Goal: Information Seeking & Learning: Find specific page/section

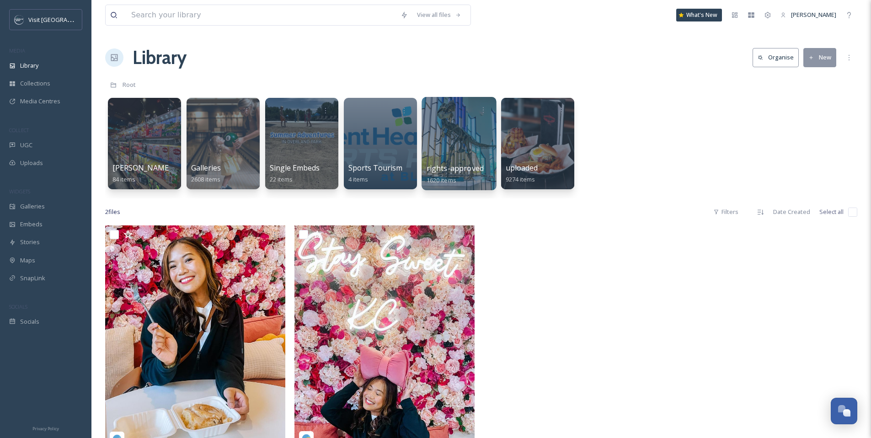
click at [441, 139] on div at bounding box center [458, 143] width 75 height 93
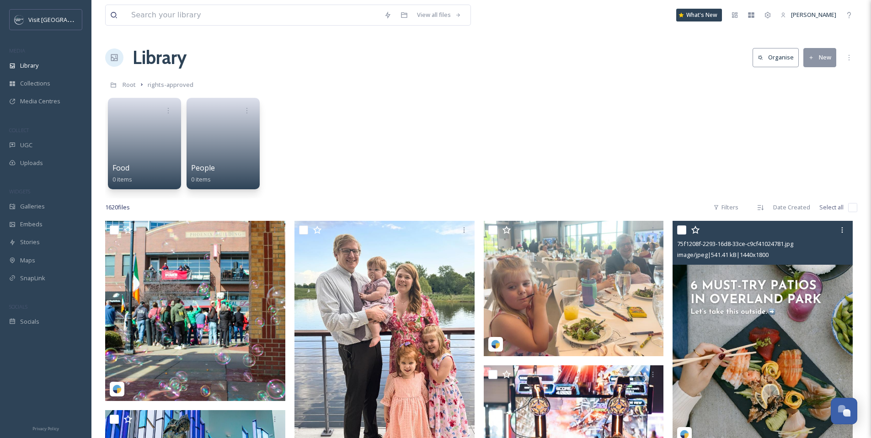
click at [741, 336] on img at bounding box center [762, 333] width 180 height 225
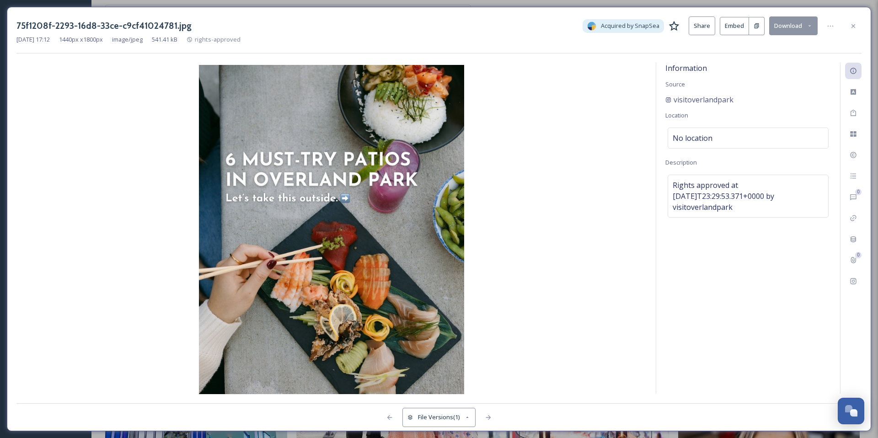
click at [853, 27] on icon at bounding box center [852, 25] width 7 height 7
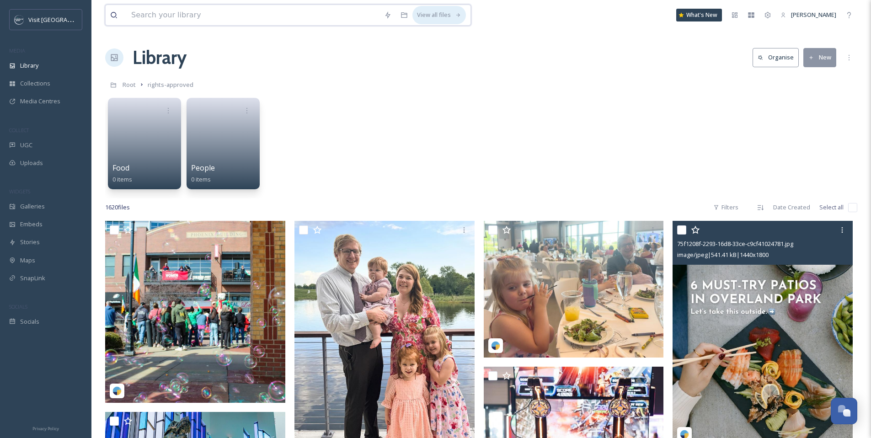
click at [443, 12] on div "View all files" at bounding box center [438, 15] width 53 height 18
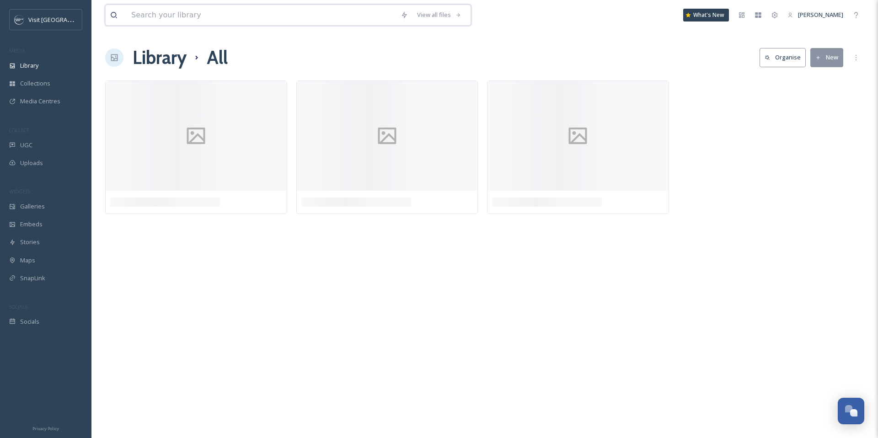
click at [358, 12] on input at bounding box center [261, 15] width 269 height 20
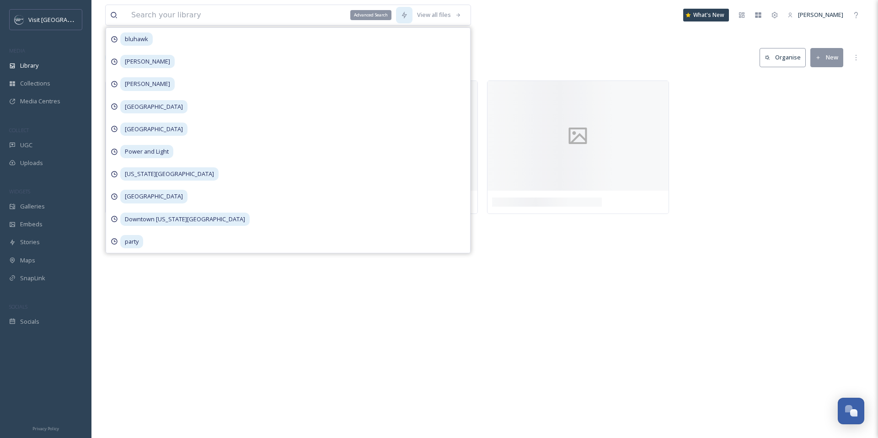
click at [407, 14] on icon at bounding box center [403, 14] width 7 height 7
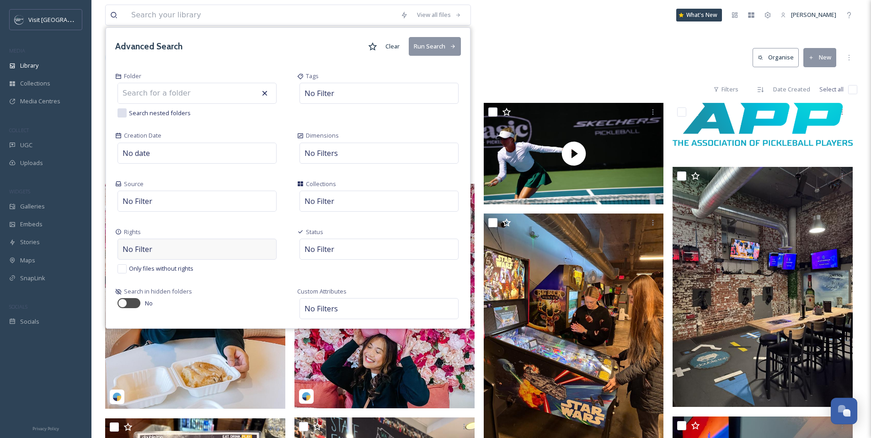
click at [168, 255] on div "No Filter" at bounding box center [196, 249] width 159 height 21
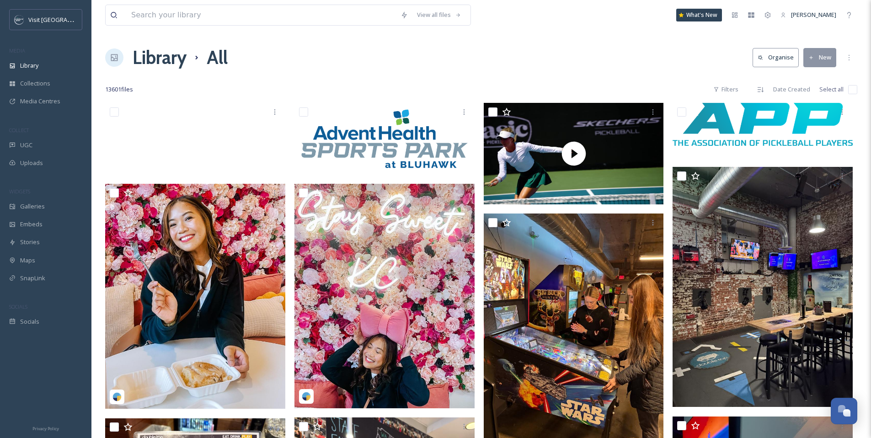
click at [491, 25] on div "View all files What's New Danyelle Perry" at bounding box center [481, 15] width 752 height 30
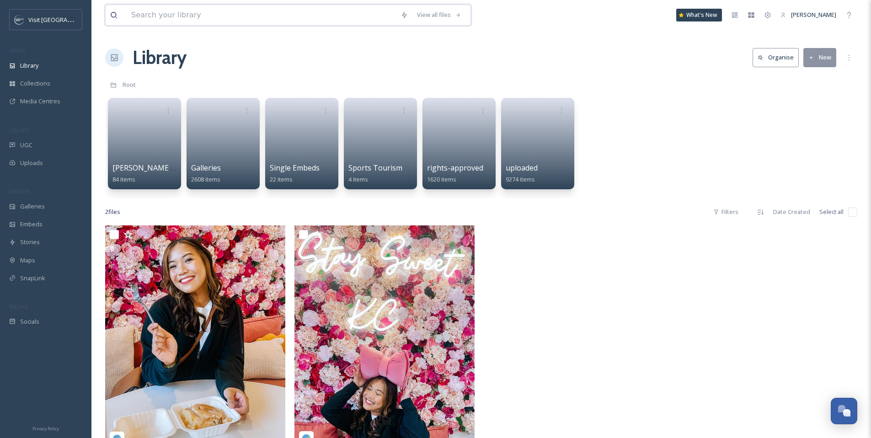
click at [373, 17] on input at bounding box center [261, 15] width 269 height 20
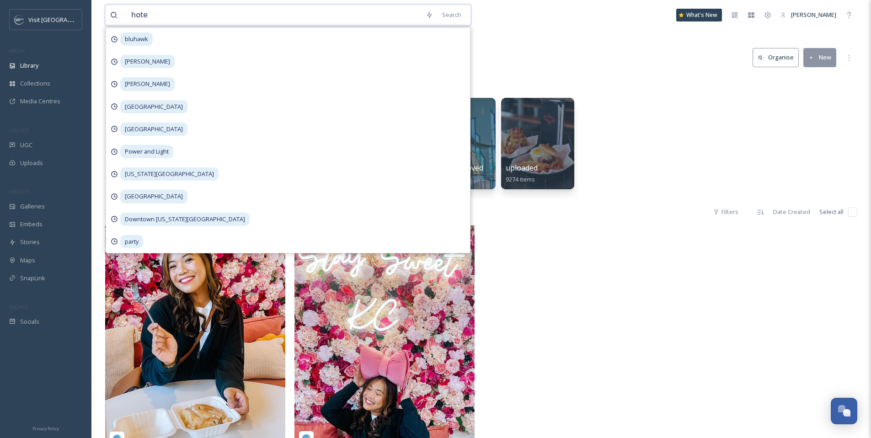
type input "hotel"
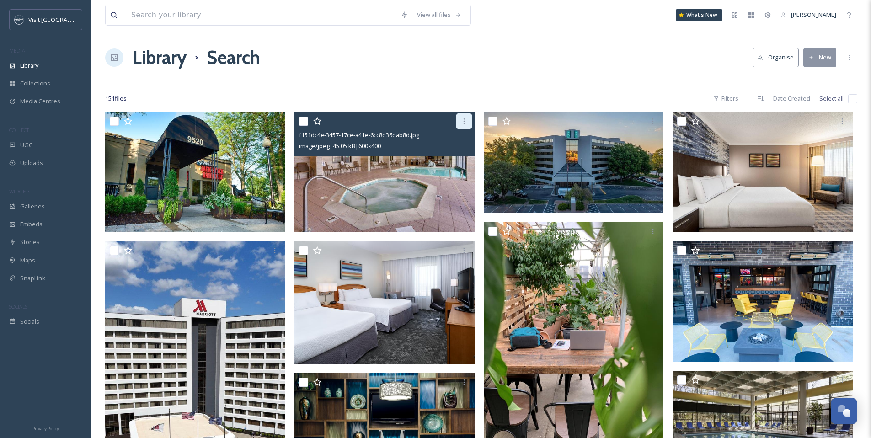
click at [470, 120] on div at bounding box center [464, 121] width 16 height 16
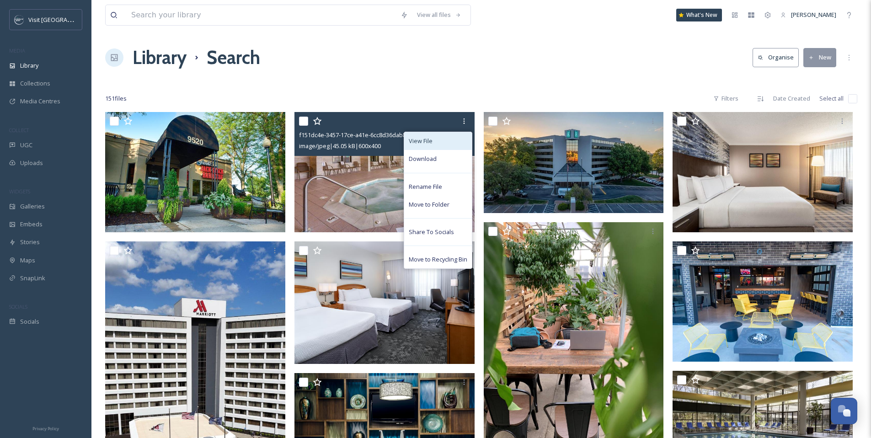
click at [442, 144] on div "View File" at bounding box center [438, 141] width 68 height 18
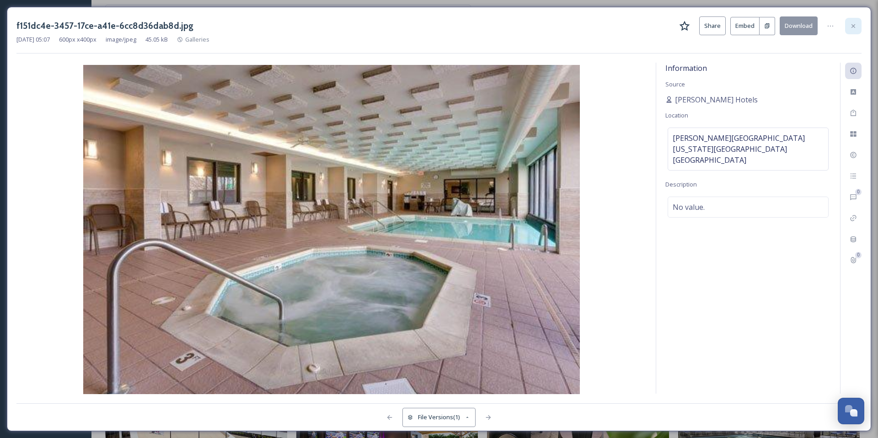
click at [856, 22] on icon at bounding box center [852, 25] width 7 height 7
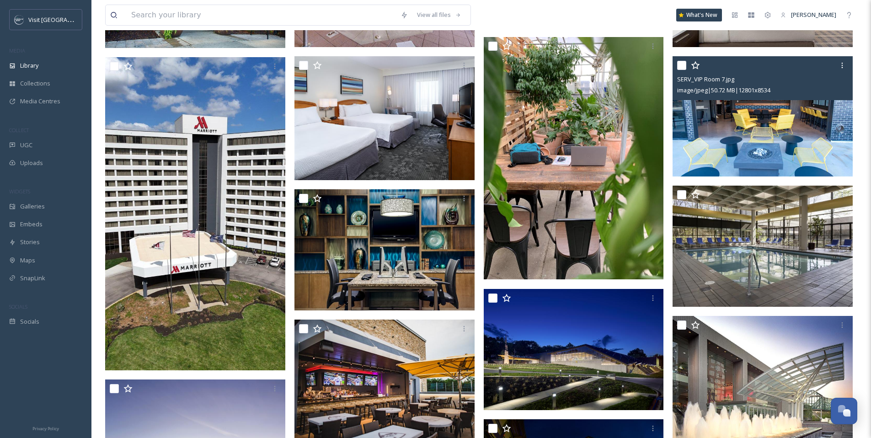
scroll to position [194, 0]
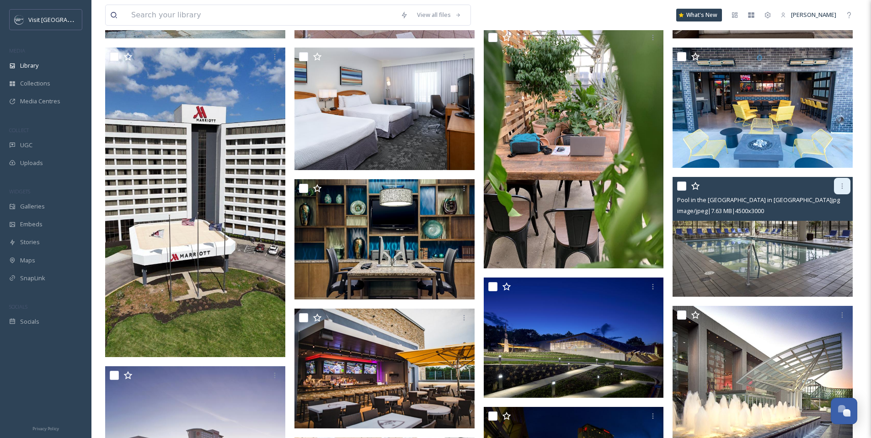
click at [843, 184] on icon at bounding box center [841, 185] width 7 height 7
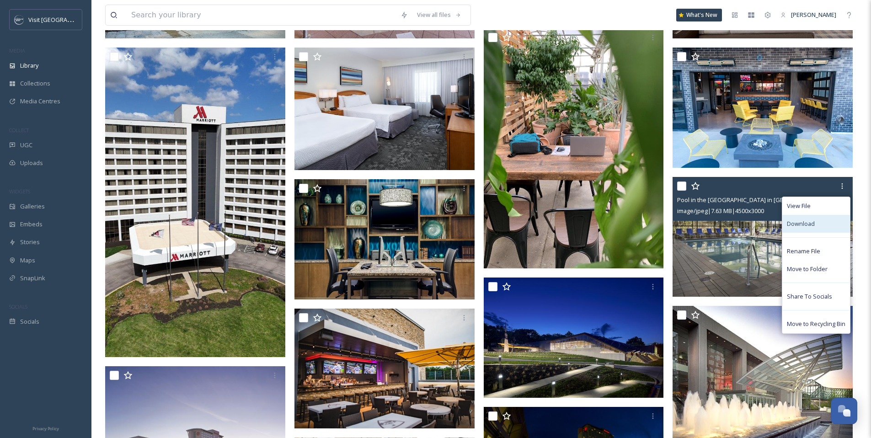
click at [815, 224] on div "Download" at bounding box center [816, 224] width 68 height 18
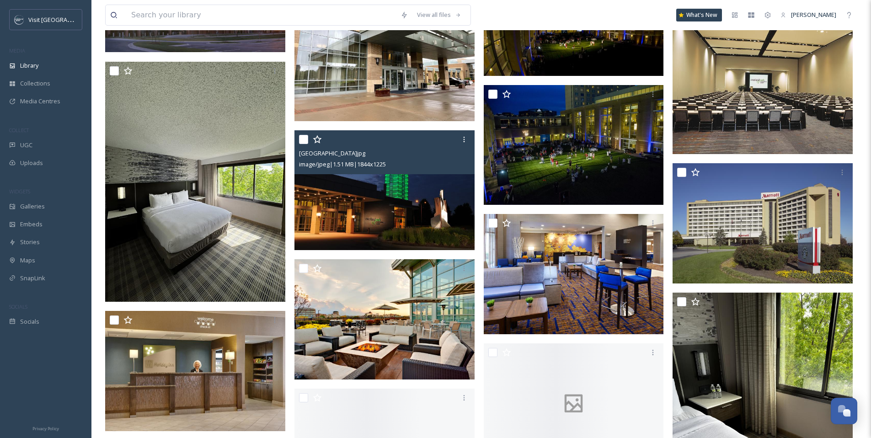
scroll to position [645, 0]
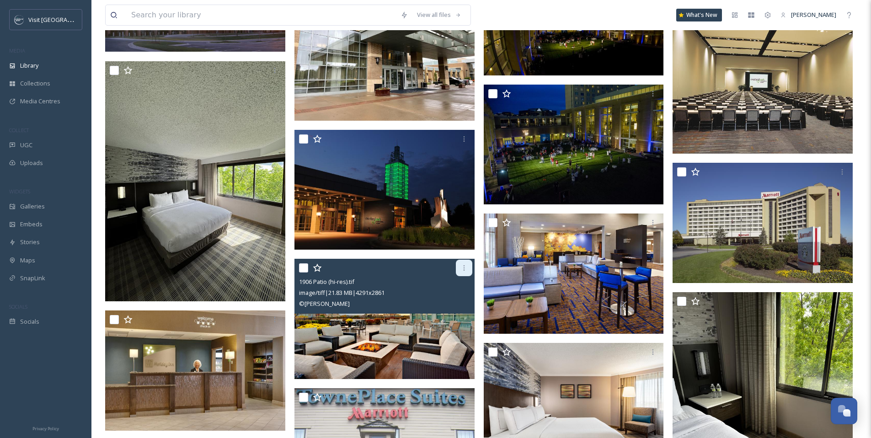
click at [464, 270] on icon at bounding box center [463, 267] width 1 height 5
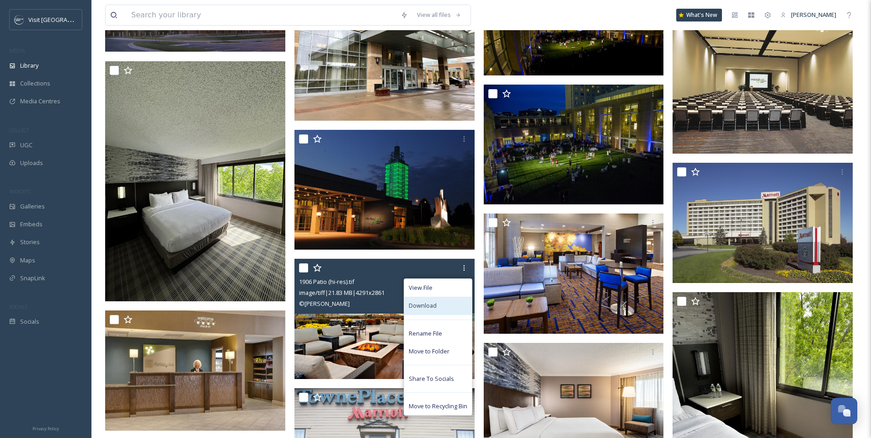
click at [452, 302] on div "Download" at bounding box center [438, 306] width 68 height 18
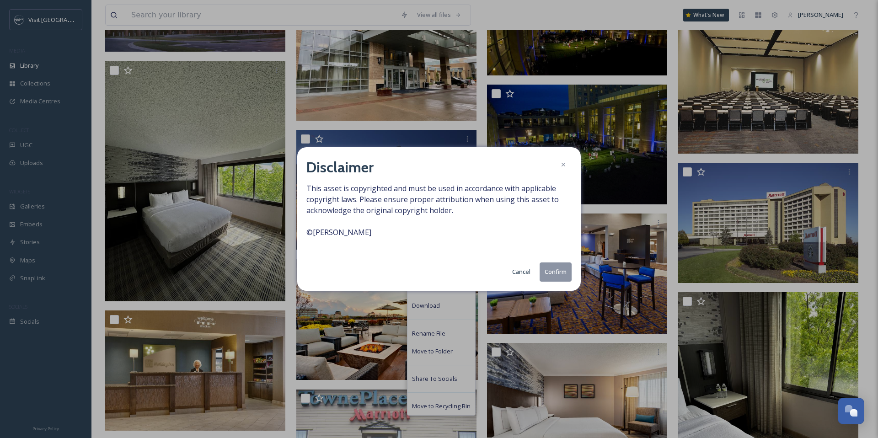
click at [549, 270] on button "Confirm" at bounding box center [555, 271] width 32 height 19
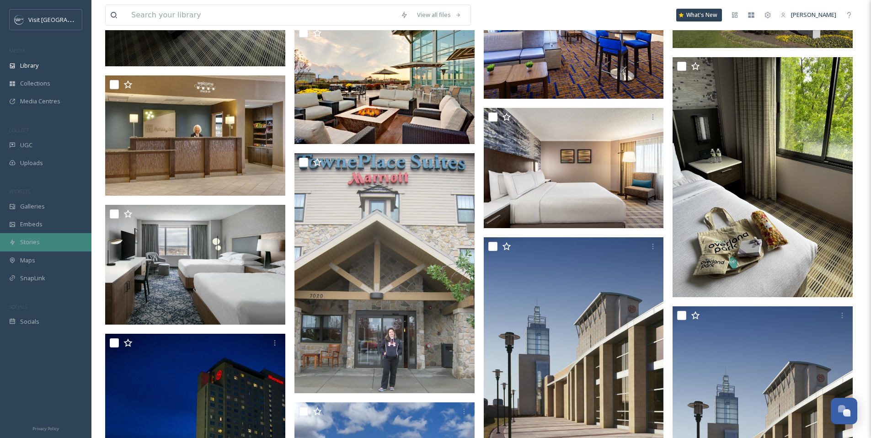
scroll to position [881, 0]
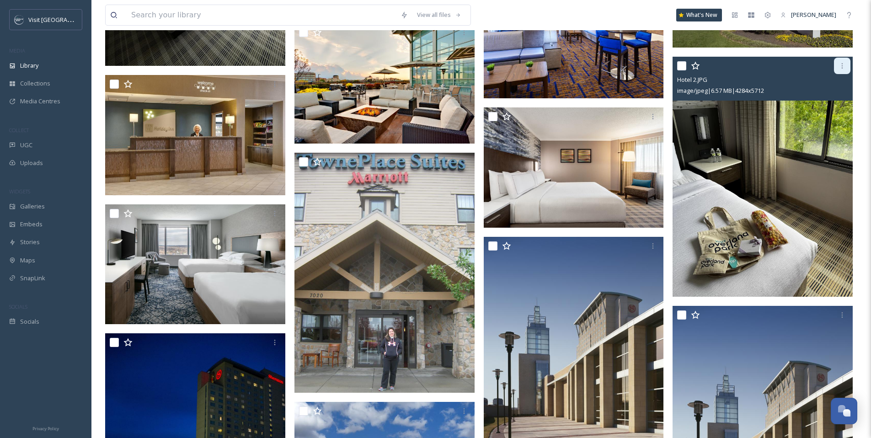
click at [841, 71] on div at bounding box center [842, 66] width 16 height 16
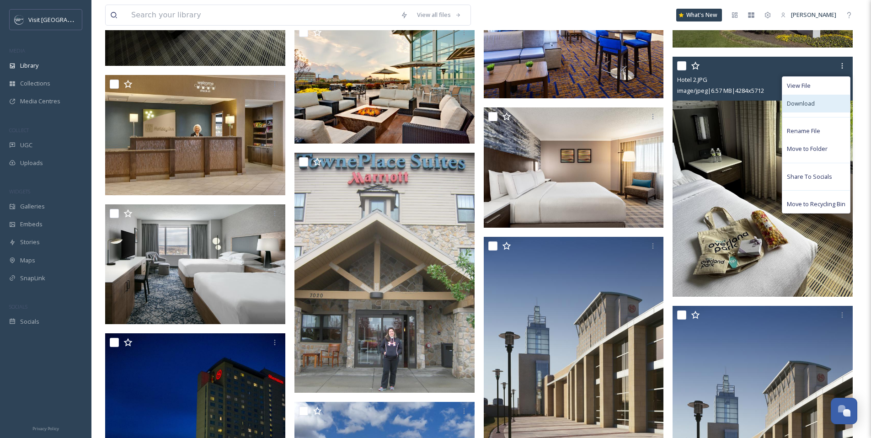
click at [834, 106] on div "Download" at bounding box center [816, 104] width 68 height 18
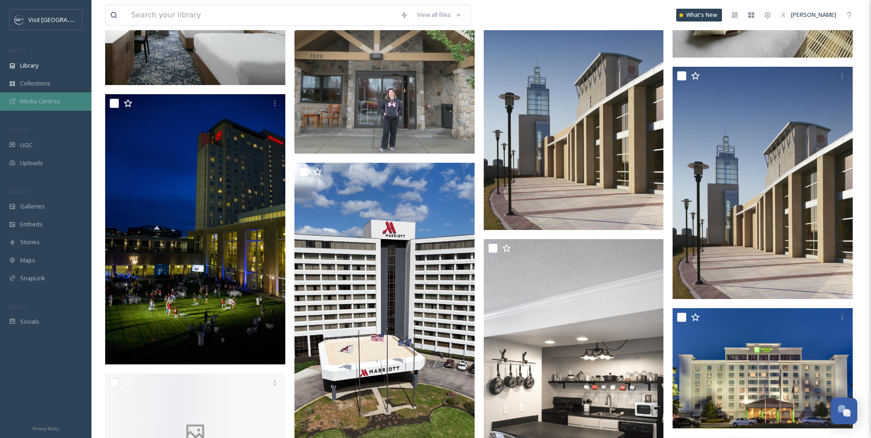
scroll to position [1215, 0]
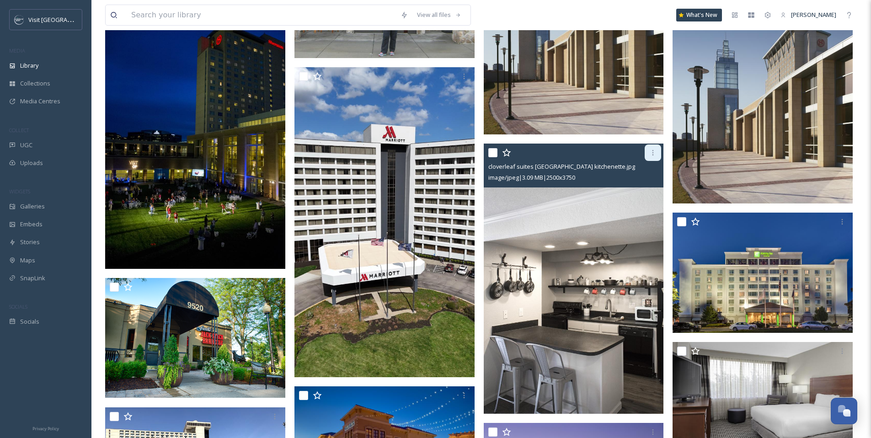
click at [648, 151] on div at bounding box center [653, 152] width 16 height 16
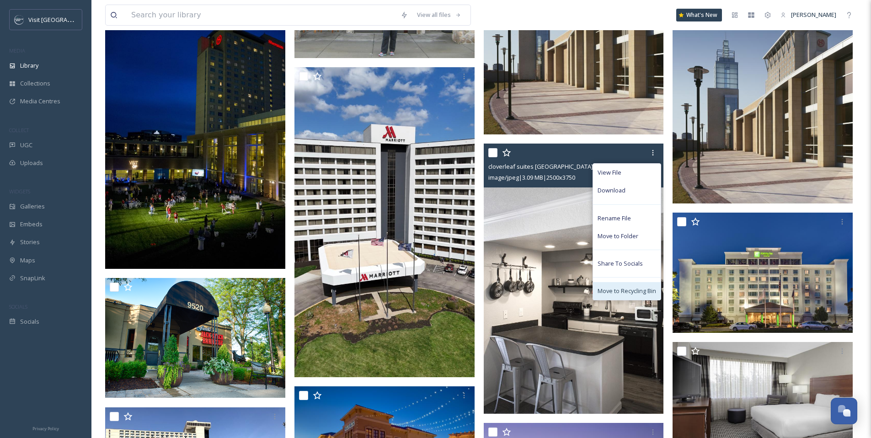
click at [620, 288] on span "Move to Recycling Bin" at bounding box center [626, 291] width 59 height 9
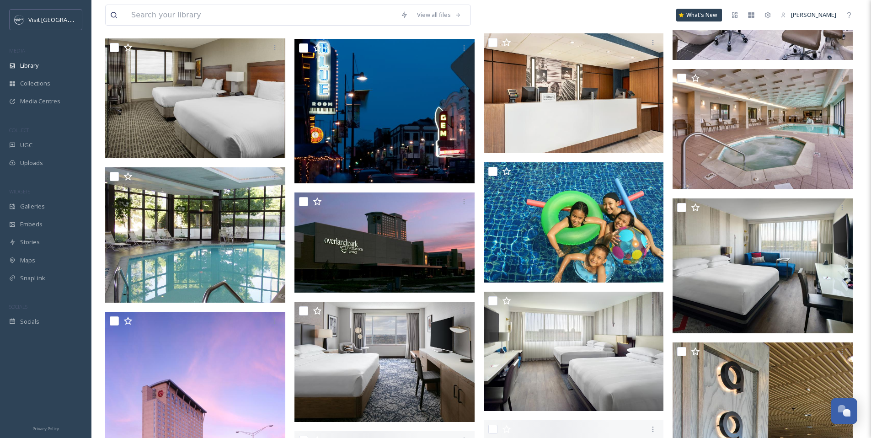
scroll to position [1859, 0]
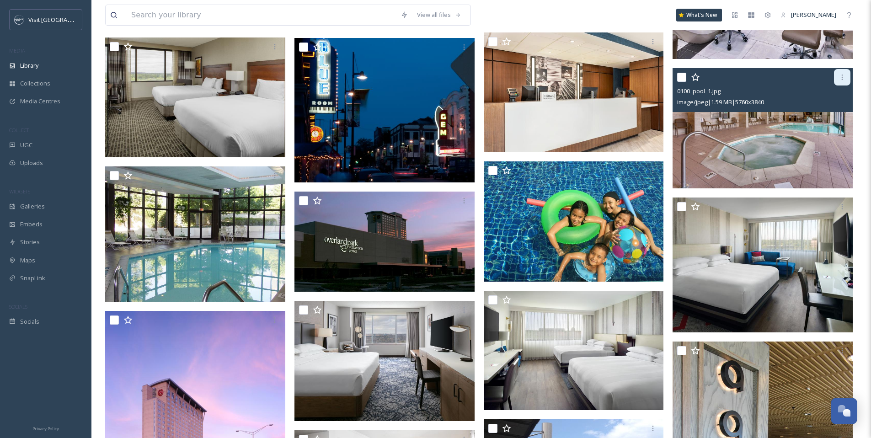
click at [844, 80] on icon at bounding box center [841, 77] width 7 height 7
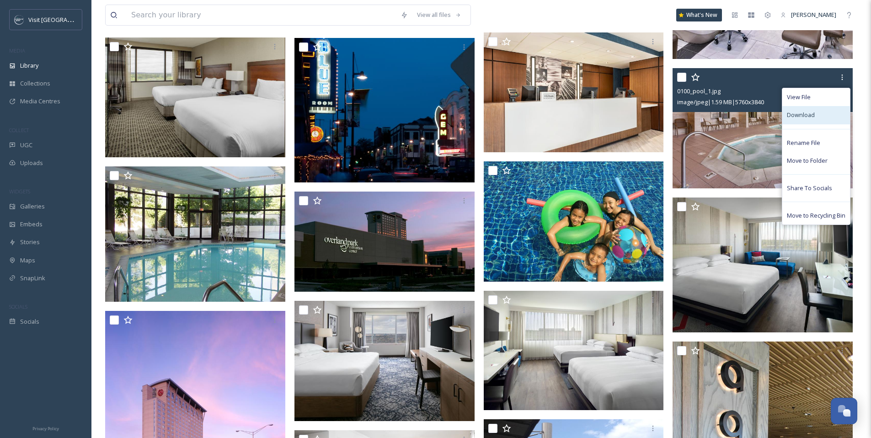
click at [805, 115] on span "Download" at bounding box center [801, 115] width 28 height 9
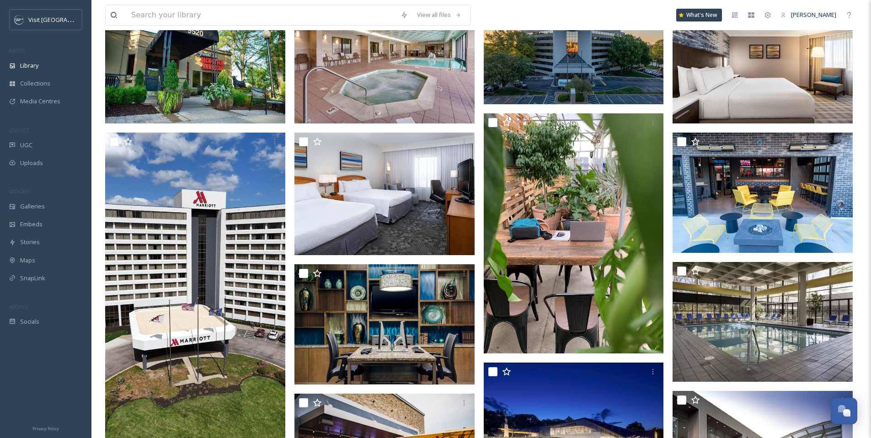
scroll to position [0, 0]
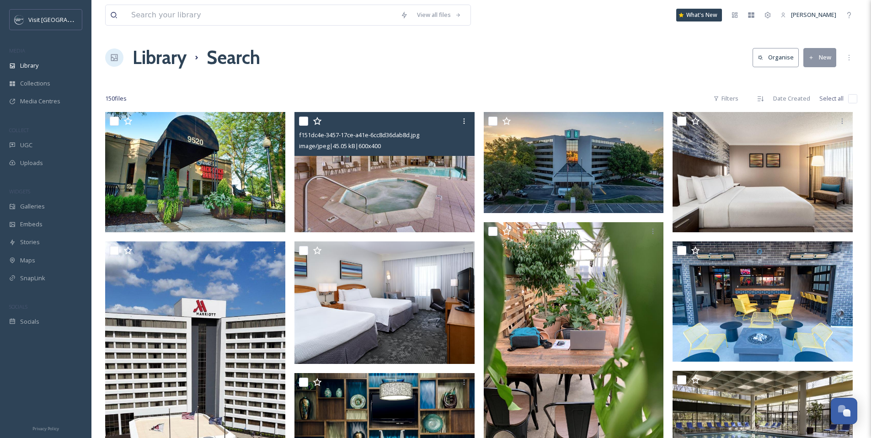
click at [401, 190] on img at bounding box center [384, 172] width 180 height 120
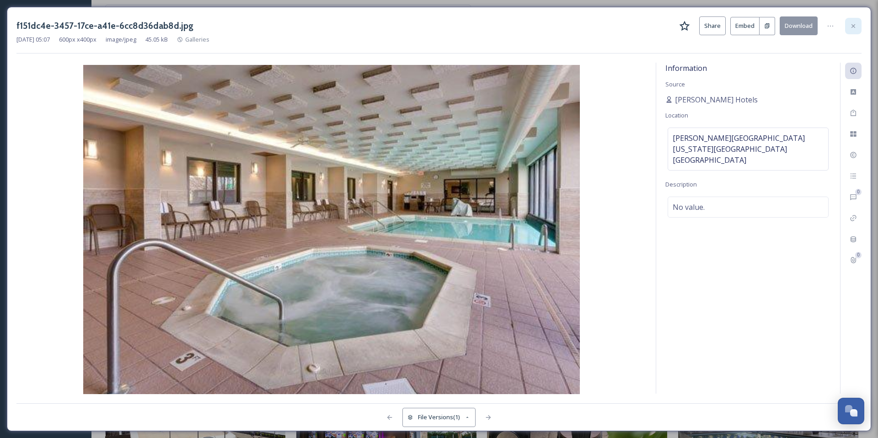
click at [853, 27] on icon at bounding box center [852, 25] width 7 height 7
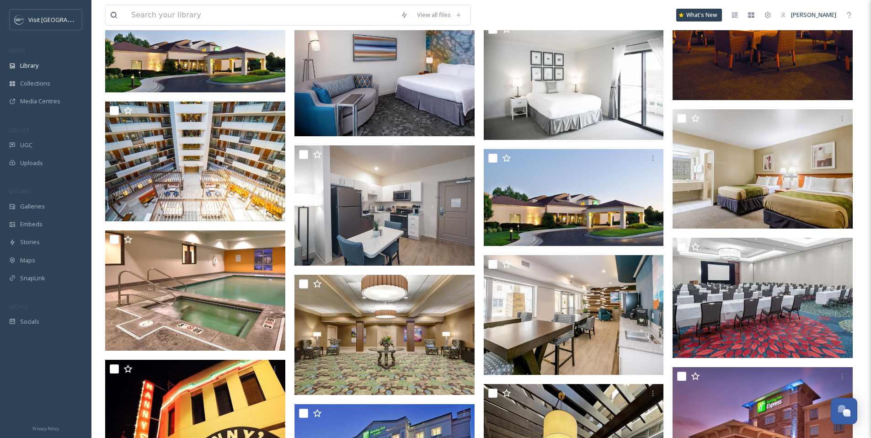
scroll to position [3672, 0]
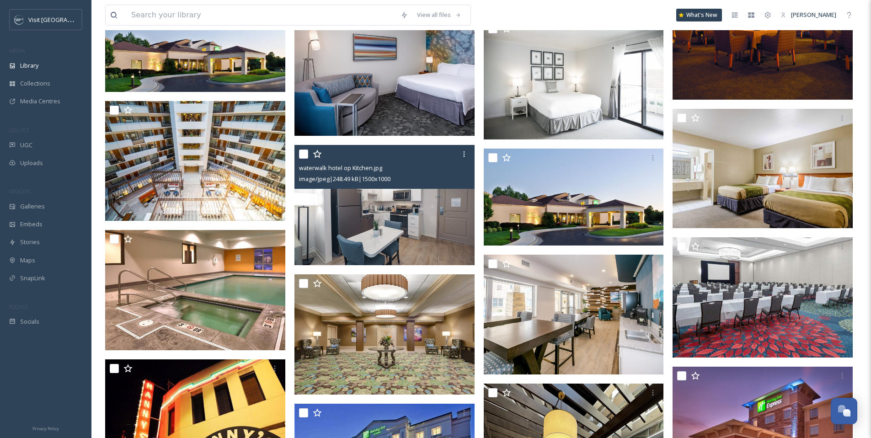
click at [389, 208] on img at bounding box center [384, 205] width 180 height 120
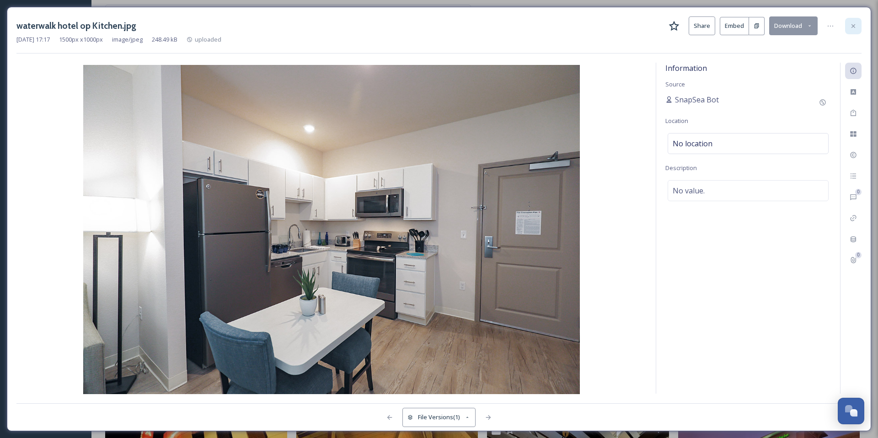
click at [853, 27] on icon at bounding box center [852, 25] width 7 height 7
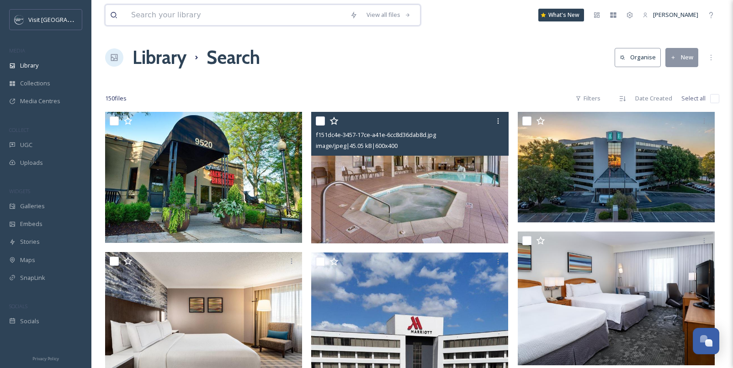
click at [248, 14] on input at bounding box center [236, 15] width 219 height 20
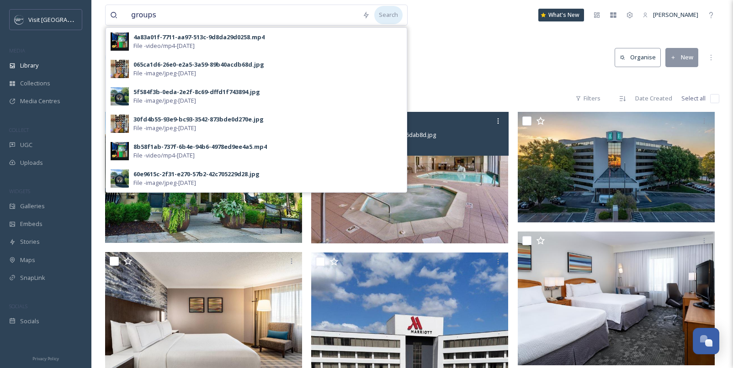
click at [382, 15] on div "Search" at bounding box center [388, 15] width 28 height 18
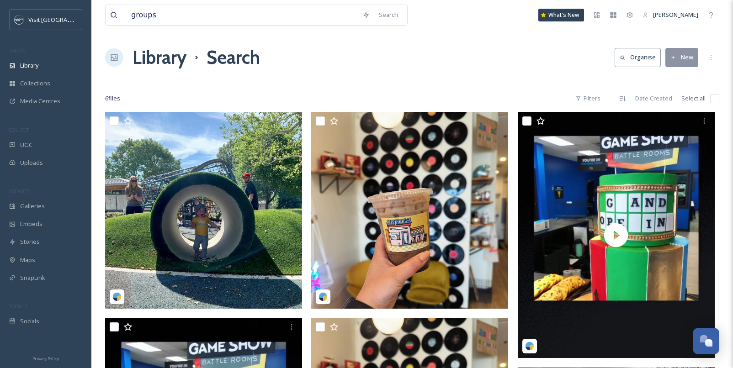
click at [476, 52] on div "Library Search Organise New" at bounding box center [412, 57] width 614 height 27
click at [215, 20] on input "groups" at bounding box center [242, 15] width 231 height 20
type input "group"
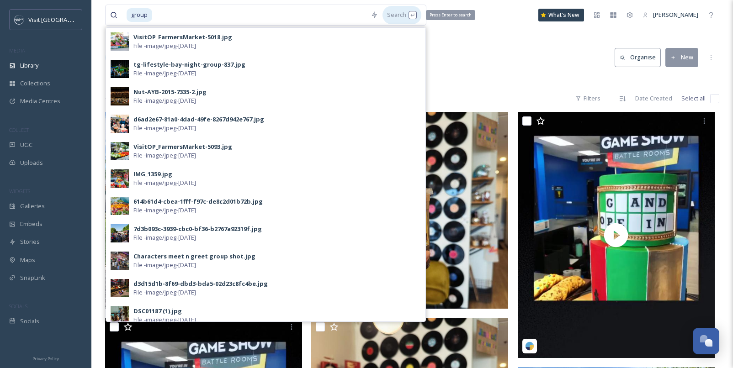
click at [389, 17] on div "Search Press Enter to search" at bounding box center [402, 15] width 39 height 18
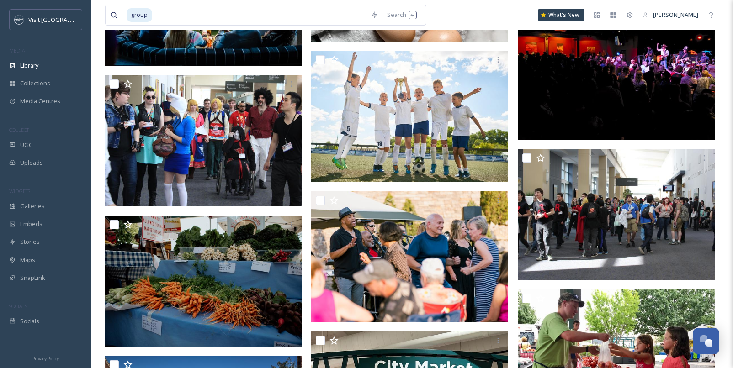
scroll to position [1780, 0]
